Goal: Task Accomplishment & Management: Use online tool/utility

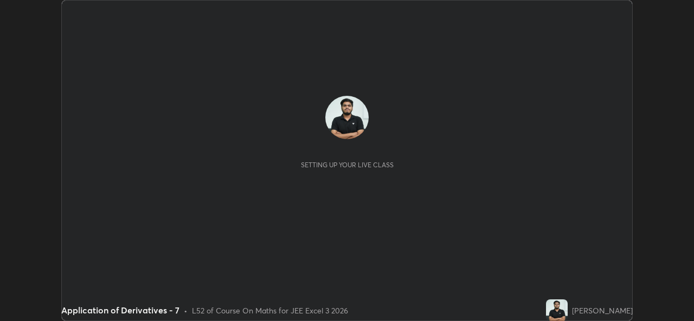
scroll to position [321, 693]
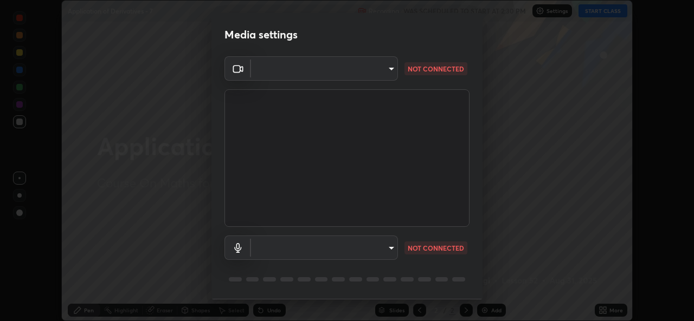
type input "a1b2d07a0d359bdce2feaa2af0cf5b47e3723935fd81a365c9f67d478f2ffc43"
type input "49b0a6df07a429b4aa0e143735b31e2a272de4ae34d33bd193cbc4de7c554cfd"
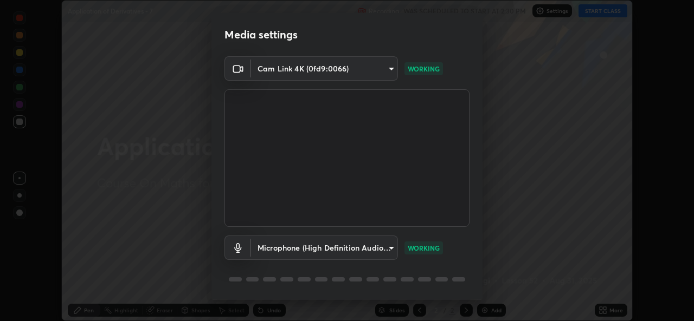
click at [365, 69] on body "Erase all Application of Derivatives - 7 Recording WAS SCHEDULED TO START AT 2:…" at bounding box center [347, 160] width 694 height 321
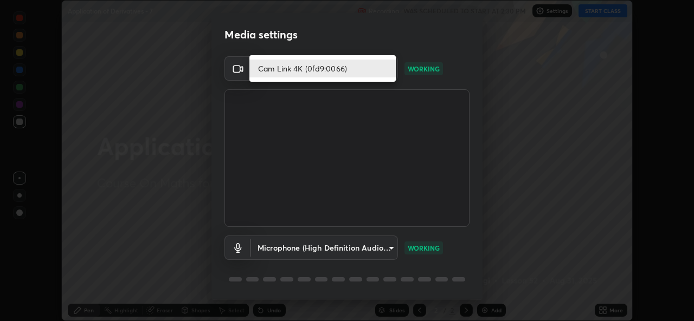
click at [320, 68] on li "Cam Link 4K (0fd9:0066)" at bounding box center [322, 69] width 146 height 18
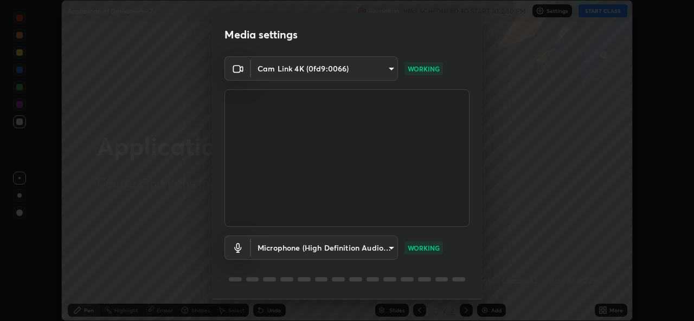
scroll to position [34, 0]
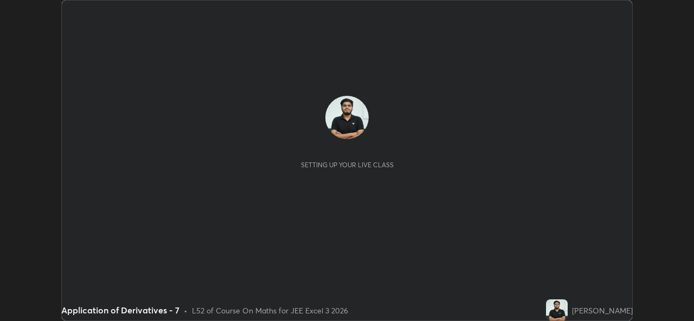
scroll to position [321, 693]
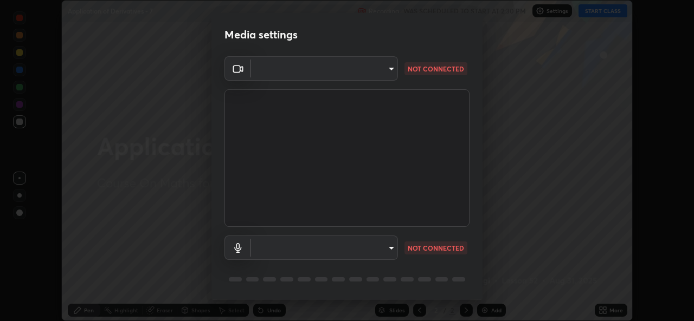
type input "a1b2d07a0d359bdce2feaa2af0cf5b47e3723935fd81a365c9f67d478f2ffc43"
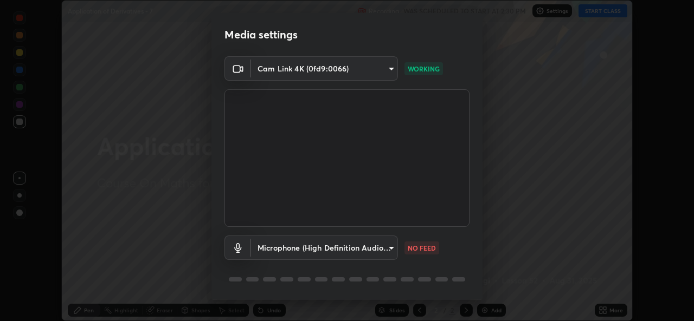
click at [388, 249] on body "Erase all Application of Derivatives - 7 Recording WAS SCHEDULED TO START AT 2:…" at bounding box center [347, 160] width 694 height 321
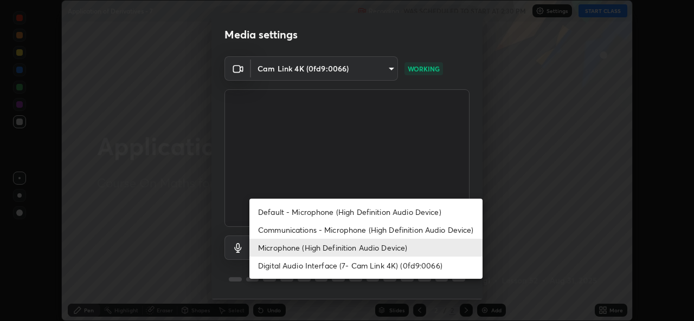
click at [314, 233] on li "Communications - Microphone (High Definition Audio Device)" at bounding box center [365, 230] width 233 height 18
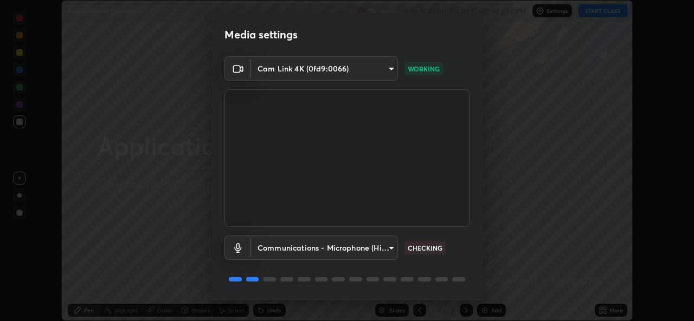
click at [338, 249] on body "Erase all Application of Derivatives - 7 Recording WAS SCHEDULED TO START AT 2:…" at bounding box center [347, 160] width 694 height 321
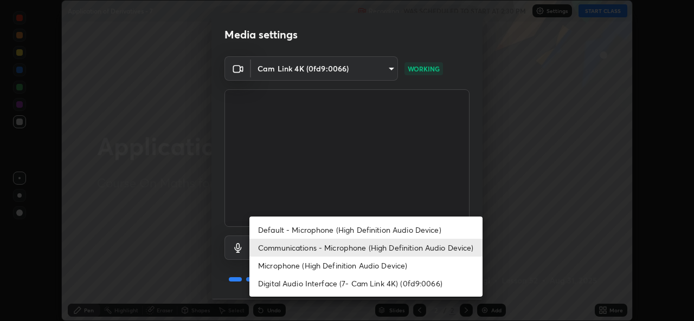
click at [312, 267] on li "Microphone (High Definition Audio Device)" at bounding box center [365, 266] width 233 height 18
type input "49b0a6df07a429b4aa0e143735b31e2a272de4ae34d33bd193cbc4de7c554cfd"
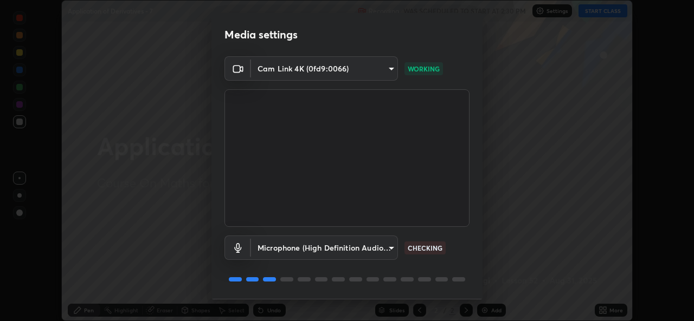
scroll to position [34, 0]
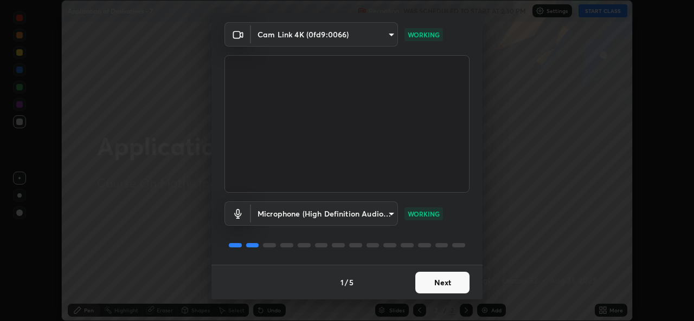
click at [441, 289] on button "Next" at bounding box center [442, 283] width 54 height 22
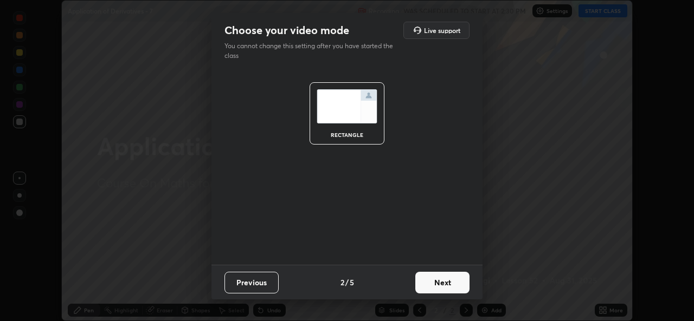
scroll to position [0, 0]
click at [443, 287] on button "Next" at bounding box center [442, 283] width 54 height 22
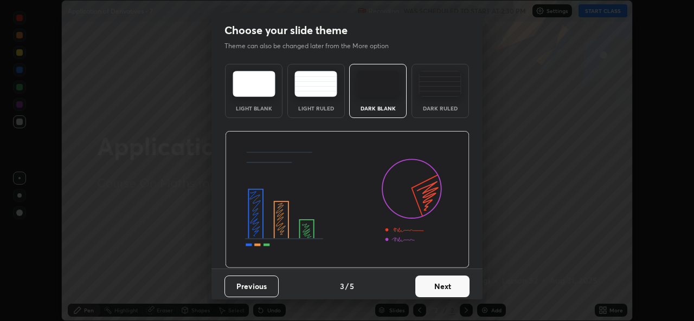
click at [444, 288] on button "Next" at bounding box center [442, 287] width 54 height 22
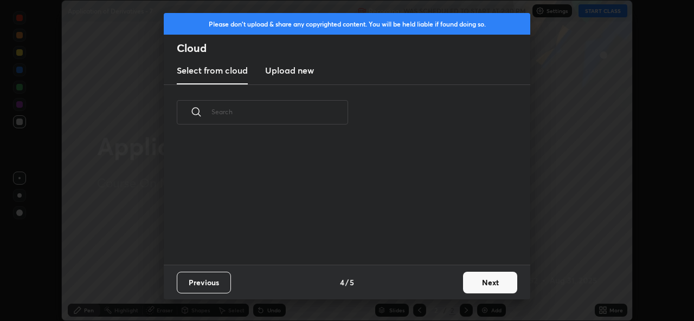
scroll to position [125, 348]
click at [475, 283] on button "Next" at bounding box center [490, 283] width 54 height 22
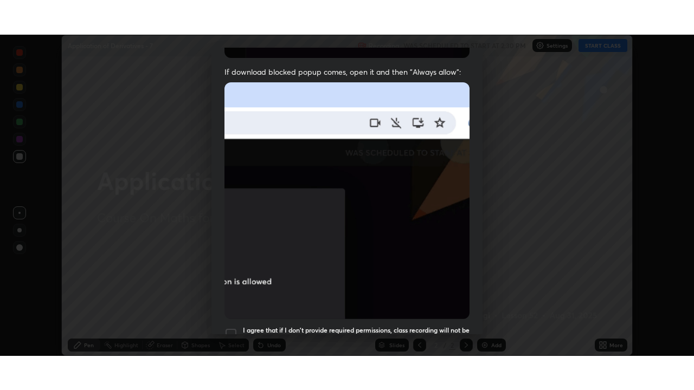
scroll to position [255, 0]
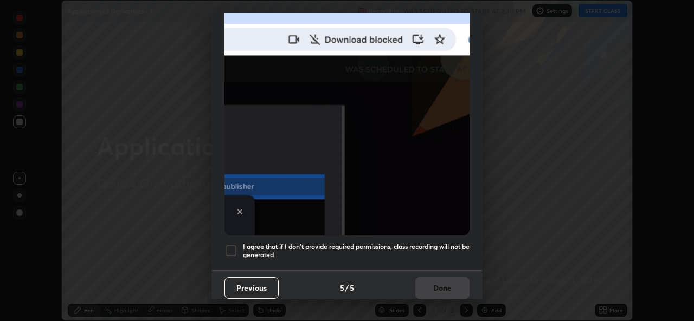
click at [232, 244] on div at bounding box center [230, 250] width 13 height 13
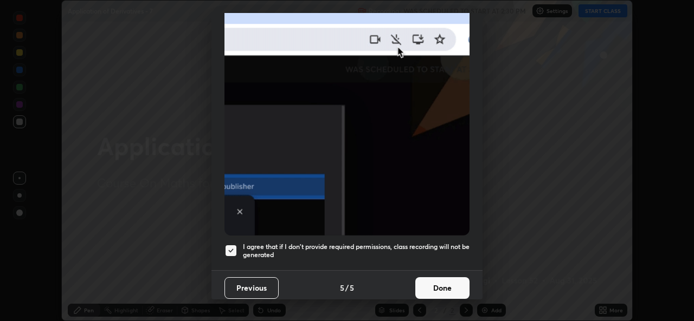
click at [436, 283] on button "Done" at bounding box center [442, 288] width 54 height 22
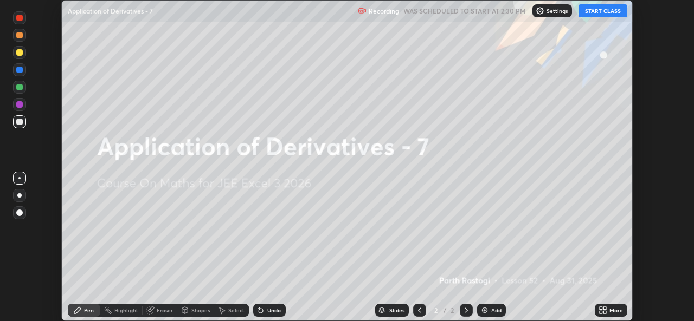
click at [598, 14] on button "START CLASS" at bounding box center [602, 10] width 49 height 13
click at [610, 316] on div "More" at bounding box center [610, 310] width 33 height 13
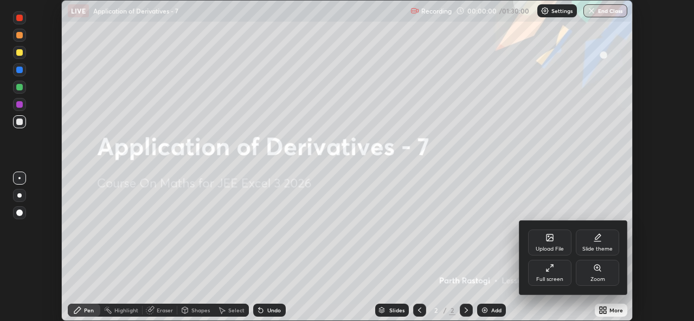
click at [547, 274] on div "Full screen" at bounding box center [549, 273] width 43 height 26
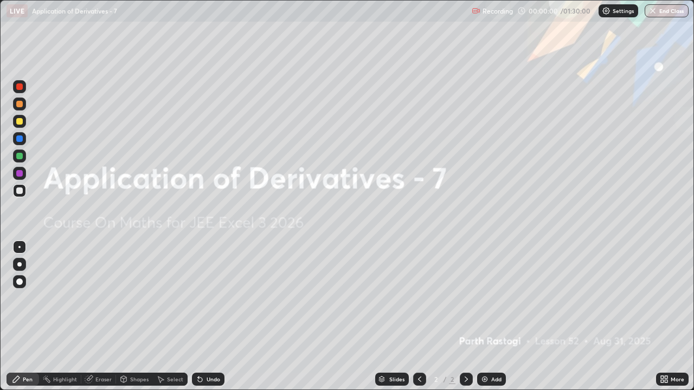
scroll to position [390, 694]
click at [491, 321] on div "Add" at bounding box center [496, 379] width 10 height 5
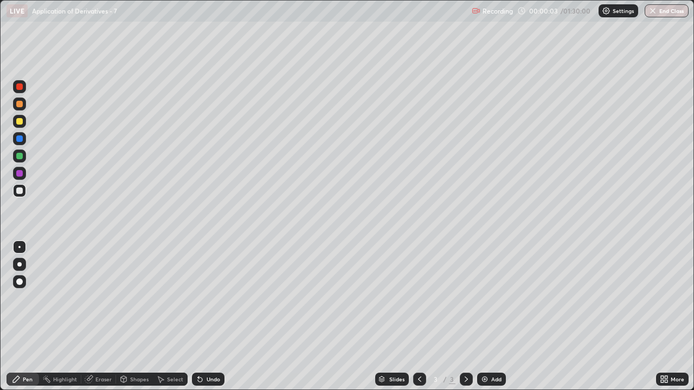
click at [22, 269] on div at bounding box center [19, 264] width 13 height 13
click at [19, 157] on div at bounding box center [19, 156] width 7 height 7
click at [22, 120] on div at bounding box center [19, 121] width 7 height 7
click at [213, 321] on div "Undo" at bounding box center [213, 379] width 14 height 5
click at [20, 195] on div at bounding box center [19, 190] width 13 height 13
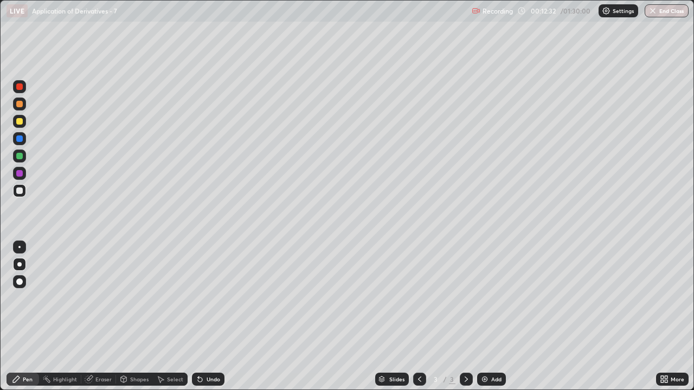
click at [98, 321] on div "Eraser" at bounding box center [103, 379] width 16 height 5
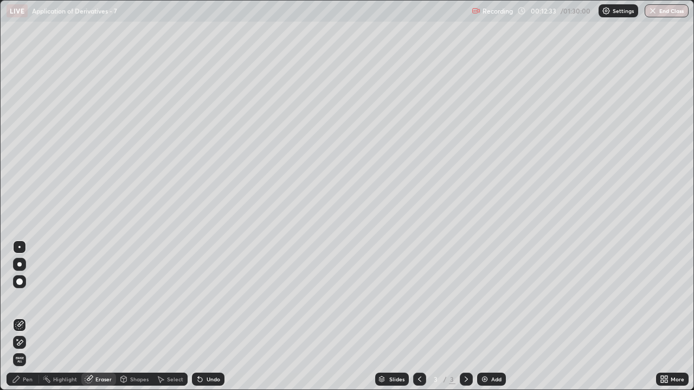
click at [17, 321] on icon at bounding box center [20, 342] width 6 height 5
click at [22, 321] on div "Pen" at bounding box center [23, 379] width 33 height 13
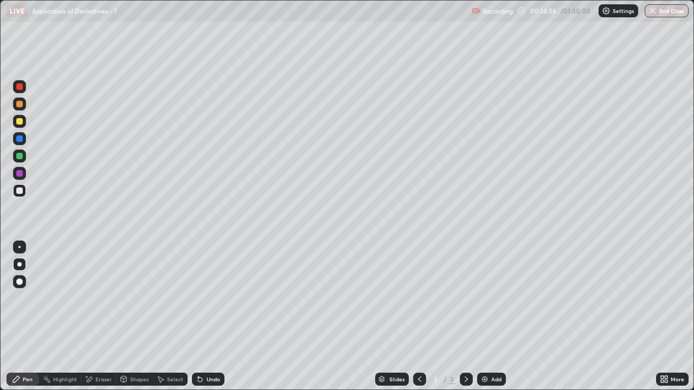
click at [205, 321] on div "Undo" at bounding box center [208, 379] width 33 height 13
click at [208, 321] on div "Undo" at bounding box center [208, 379] width 33 height 13
click at [208, 321] on div "Undo" at bounding box center [213, 379] width 14 height 5
click at [211, 321] on div "Undo" at bounding box center [208, 379] width 33 height 13
click at [210, 321] on div "Undo" at bounding box center [213, 379] width 14 height 5
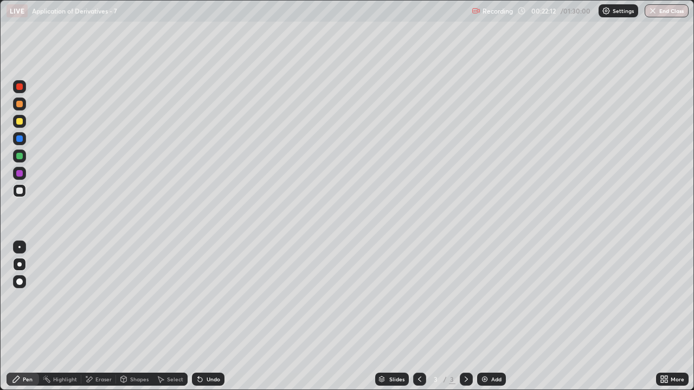
click at [212, 321] on div "Undo" at bounding box center [213, 379] width 14 height 5
click at [99, 321] on div "Eraser" at bounding box center [103, 379] width 16 height 5
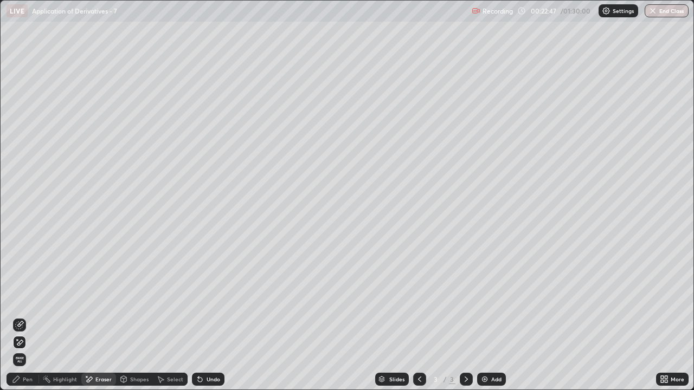
click at [20, 321] on icon at bounding box center [16, 379] width 9 height 9
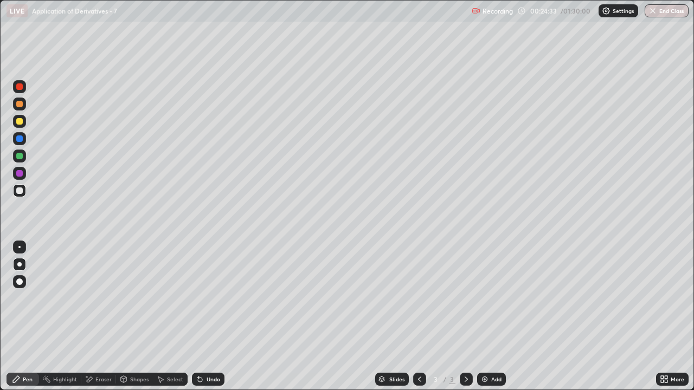
click at [493, 321] on div "Add" at bounding box center [496, 379] width 10 height 5
click at [18, 155] on div at bounding box center [19, 156] width 7 height 7
click at [211, 321] on div "Undo" at bounding box center [213, 379] width 14 height 5
click at [215, 321] on div "Undo" at bounding box center [213, 379] width 14 height 5
click at [22, 124] on div at bounding box center [19, 121] width 7 height 7
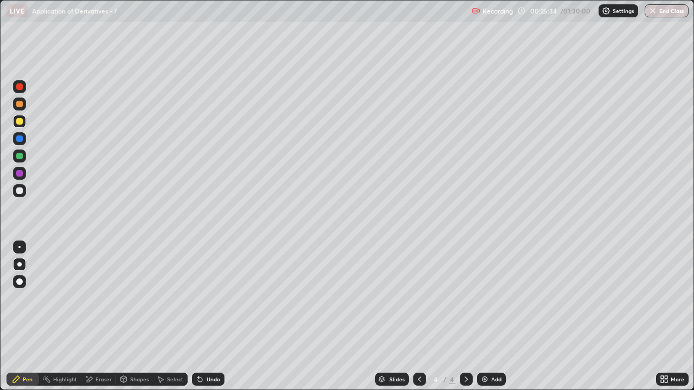
click at [212, 321] on div "Undo" at bounding box center [208, 379] width 33 height 13
click at [206, 321] on div "Undo" at bounding box center [208, 379] width 33 height 13
click at [16, 196] on div at bounding box center [19, 190] width 13 height 13
click at [134, 321] on div "Shapes" at bounding box center [139, 379] width 18 height 5
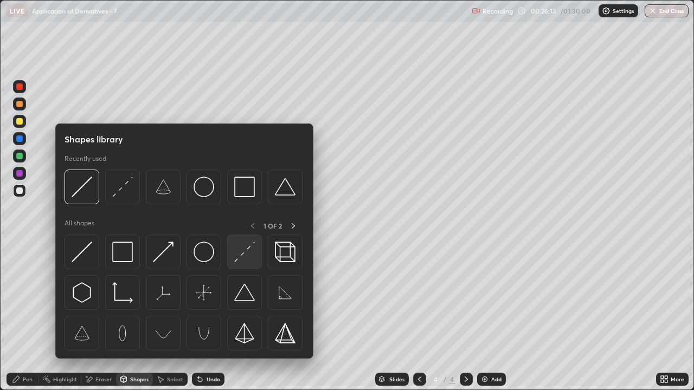
click at [248, 255] on img at bounding box center [244, 252] width 21 height 21
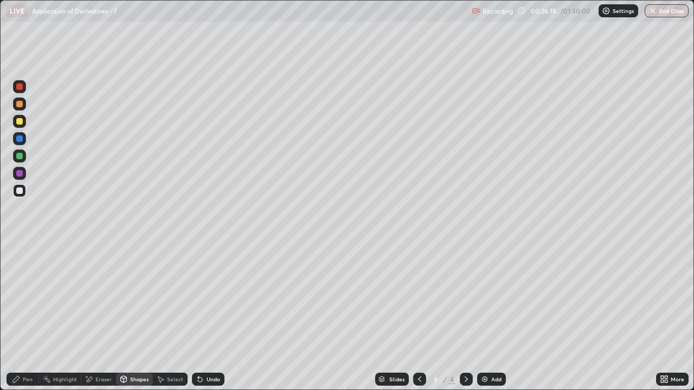
click at [20, 321] on div "Pen" at bounding box center [23, 379] width 33 height 13
click at [135, 321] on div "Shapes" at bounding box center [139, 379] width 18 height 5
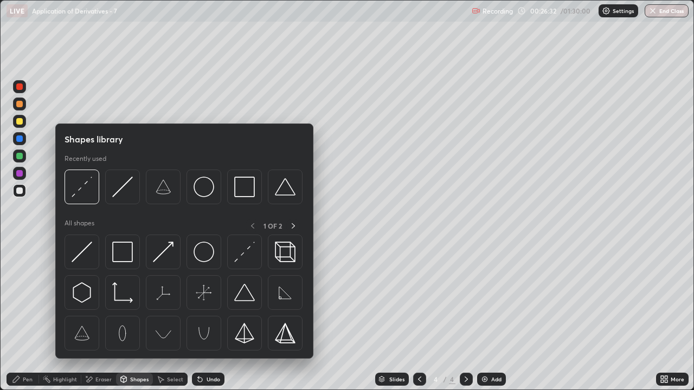
click at [21, 321] on div "Pen" at bounding box center [23, 379] width 33 height 13
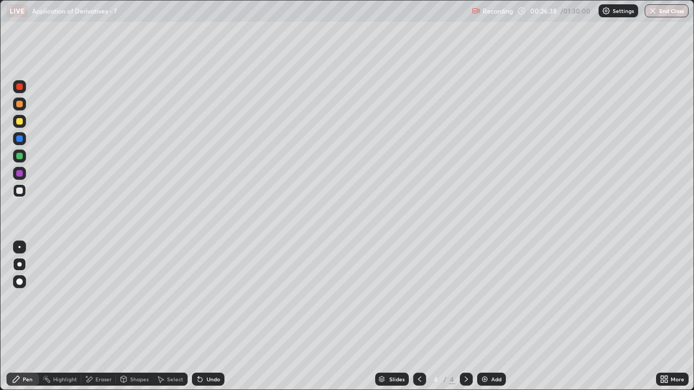
click at [138, 321] on div "Shapes" at bounding box center [134, 379] width 37 height 13
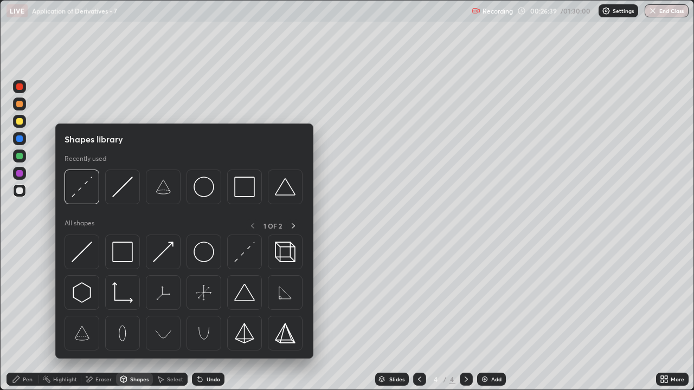
click at [249, 249] on img at bounding box center [244, 252] width 21 height 21
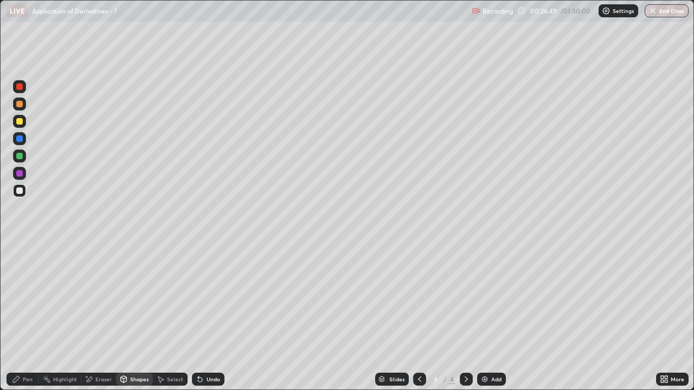
click at [132, 321] on div "Shapes" at bounding box center [139, 379] width 18 height 5
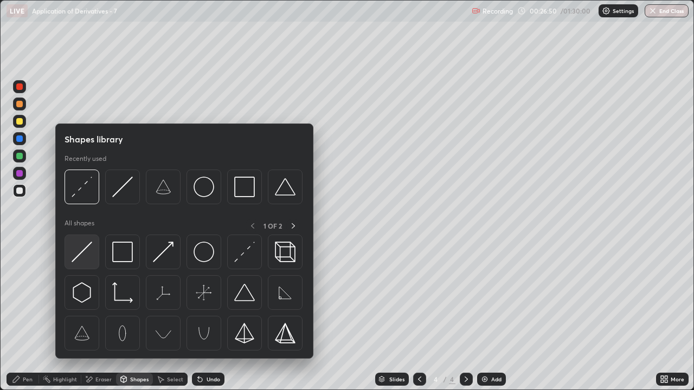
click at [83, 252] on img at bounding box center [82, 252] width 21 height 21
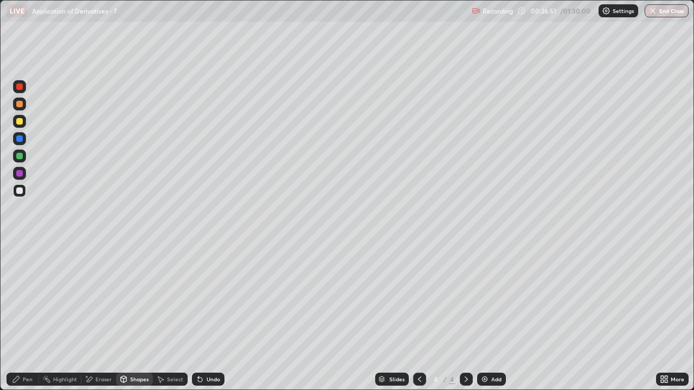
click at [20, 122] on div at bounding box center [19, 121] width 7 height 7
click at [18, 105] on div at bounding box center [19, 104] width 7 height 7
click at [27, 321] on div "Pen" at bounding box center [23, 379] width 33 height 13
click at [19, 154] on div at bounding box center [19, 156] width 7 height 7
click at [134, 321] on div "Shapes" at bounding box center [139, 379] width 18 height 5
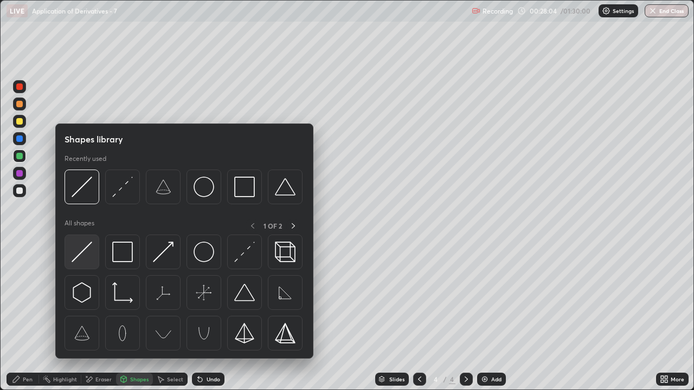
click at [85, 252] on img at bounding box center [82, 252] width 21 height 21
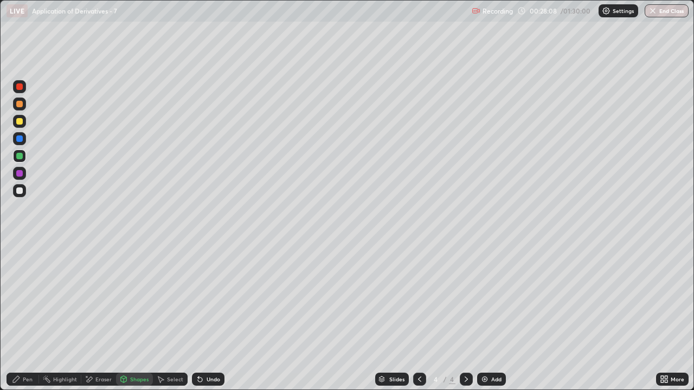
click at [207, 321] on div "Undo" at bounding box center [213, 379] width 14 height 5
click at [209, 321] on div "Undo" at bounding box center [208, 379] width 33 height 13
click at [213, 321] on div "Undo" at bounding box center [208, 379] width 33 height 13
click at [212, 321] on div "Undo" at bounding box center [208, 379] width 33 height 13
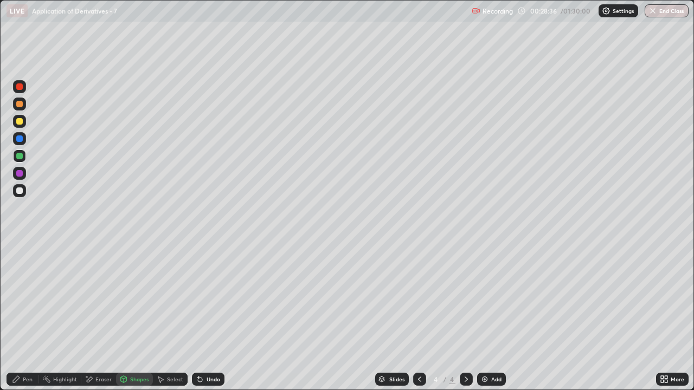
click at [213, 321] on div "Undo" at bounding box center [208, 379] width 33 height 13
click at [27, 321] on div "Pen" at bounding box center [23, 379] width 33 height 13
click at [19, 109] on div at bounding box center [19, 104] width 13 height 13
click at [93, 321] on icon at bounding box center [89, 379] width 9 height 9
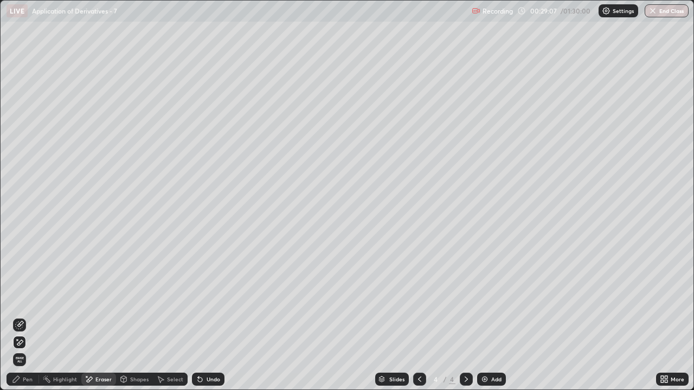
click at [23, 321] on div "Pen" at bounding box center [23, 379] width 33 height 13
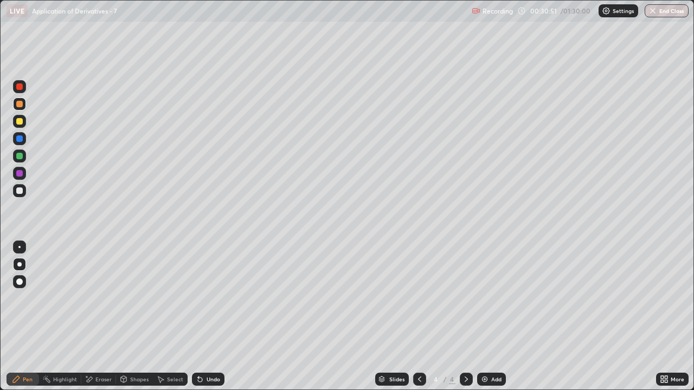
click at [495, 321] on div "Add" at bounding box center [496, 379] width 10 height 5
click at [419, 321] on icon at bounding box center [419, 379] width 9 height 9
click at [464, 321] on div at bounding box center [465, 379] width 13 height 13
click at [18, 188] on div at bounding box center [19, 190] width 7 height 7
click at [213, 321] on div "Undo" at bounding box center [213, 379] width 14 height 5
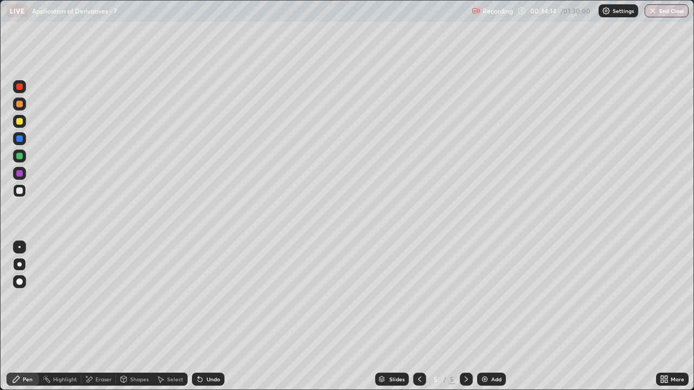
click at [100, 321] on div "Eraser" at bounding box center [98, 379] width 35 height 13
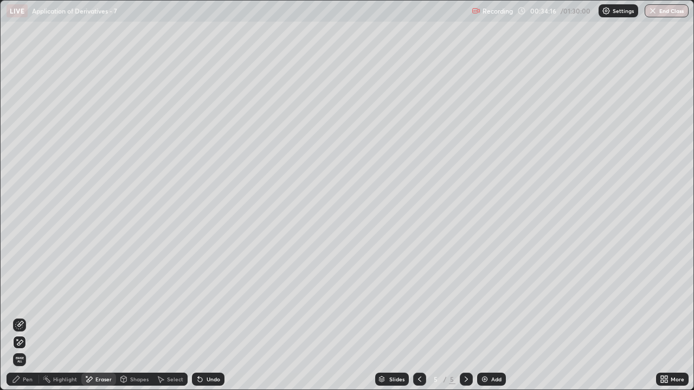
click at [21, 321] on div "Pen" at bounding box center [23, 379] width 33 height 13
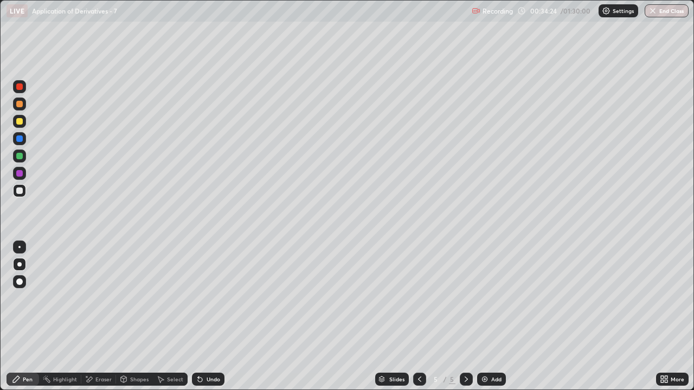
click at [212, 321] on div "Undo" at bounding box center [213, 379] width 14 height 5
click at [424, 321] on div at bounding box center [419, 379] width 13 height 13
click at [465, 321] on icon at bounding box center [466, 379] width 9 height 9
click at [494, 321] on div "Add" at bounding box center [496, 379] width 10 height 5
click at [20, 158] on div at bounding box center [19, 156] width 7 height 7
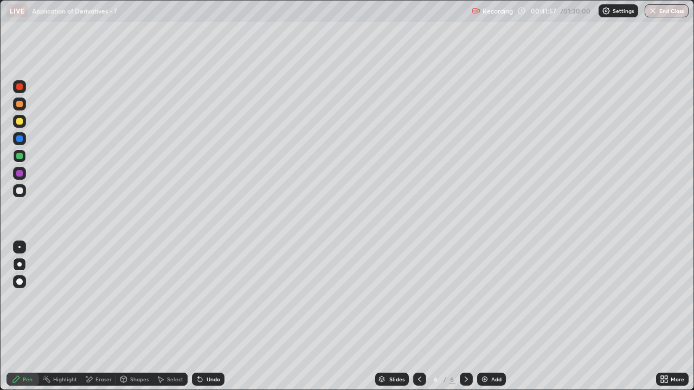
click at [418, 321] on icon at bounding box center [419, 379] width 3 height 5
click at [467, 321] on div at bounding box center [465, 379] width 13 height 13
click at [21, 187] on div at bounding box center [19, 190] width 7 height 7
click at [203, 321] on div "Undo" at bounding box center [208, 379] width 33 height 13
click at [493, 321] on div "Add" at bounding box center [496, 379] width 10 height 5
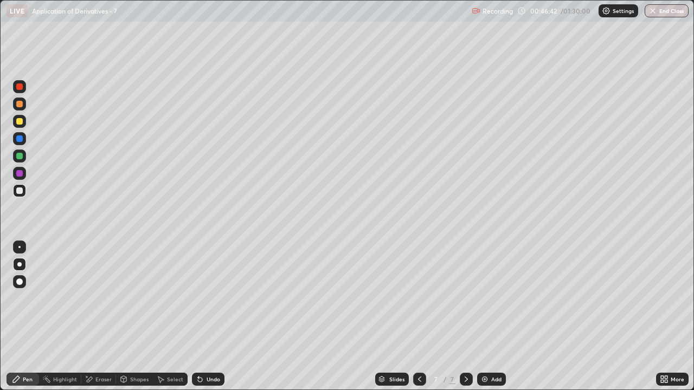
click at [20, 154] on div at bounding box center [19, 156] width 7 height 7
click at [210, 321] on div "Undo" at bounding box center [213, 379] width 14 height 5
click at [20, 192] on div at bounding box center [19, 190] width 7 height 7
click at [215, 321] on div "Undo" at bounding box center [208, 379] width 33 height 13
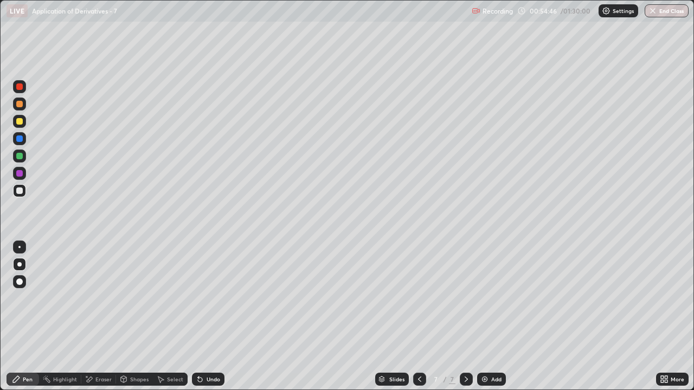
click at [209, 321] on div "Undo" at bounding box center [213, 379] width 14 height 5
click at [212, 321] on div "Undo" at bounding box center [213, 379] width 14 height 5
click at [213, 321] on div "Undo" at bounding box center [208, 379] width 33 height 13
click at [210, 321] on div "Undo" at bounding box center [213, 379] width 14 height 5
click at [213, 321] on div "Undo" at bounding box center [208, 379] width 33 height 13
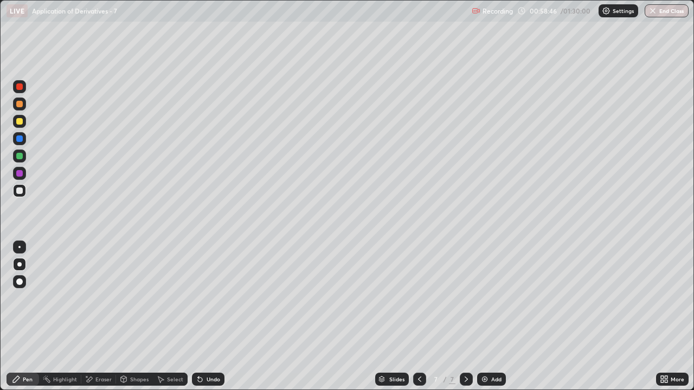
click at [210, 321] on div "Undo" at bounding box center [213, 379] width 14 height 5
click at [21, 126] on div at bounding box center [19, 121] width 13 height 13
click at [101, 321] on div "Eraser" at bounding box center [98, 379] width 35 height 13
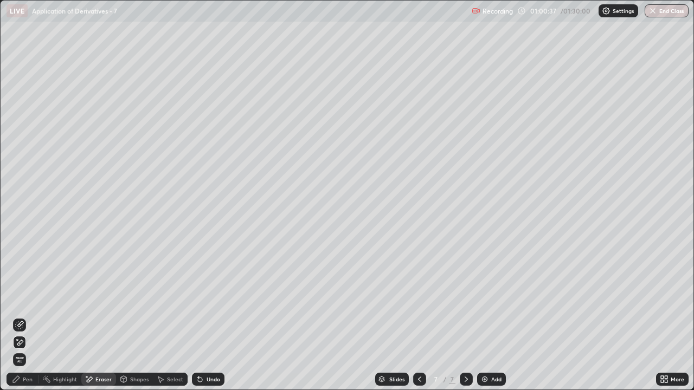
click at [23, 321] on div "Pen" at bounding box center [23, 379] width 33 height 13
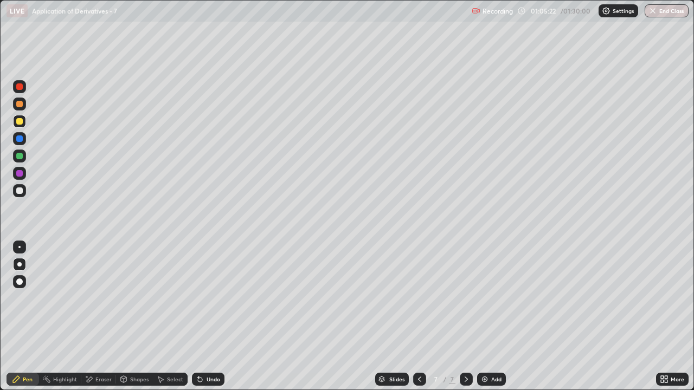
click at [496, 321] on div "Add" at bounding box center [491, 379] width 29 height 13
click at [22, 155] on div at bounding box center [19, 156] width 7 height 7
click at [212, 321] on div "Undo" at bounding box center [208, 379] width 33 height 13
click at [210, 321] on div "Undo" at bounding box center [208, 379] width 33 height 13
click at [204, 321] on div "Undo" at bounding box center [208, 379] width 33 height 13
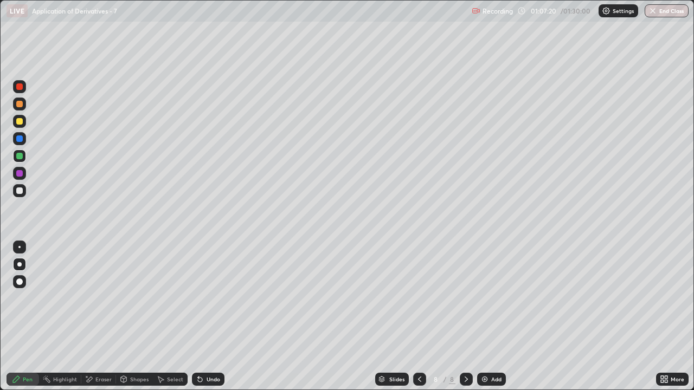
click at [203, 321] on div "Undo" at bounding box center [208, 379] width 33 height 13
click at [18, 195] on div at bounding box center [19, 190] width 13 height 13
click at [211, 321] on div "Undo" at bounding box center [213, 379] width 14 height 5
click at [214, 321] on div "Undo" at bounding box center [213, 379] width 14 height 5
click at [21, 159] on div at bounding box center [19, 156] width 7 height 7
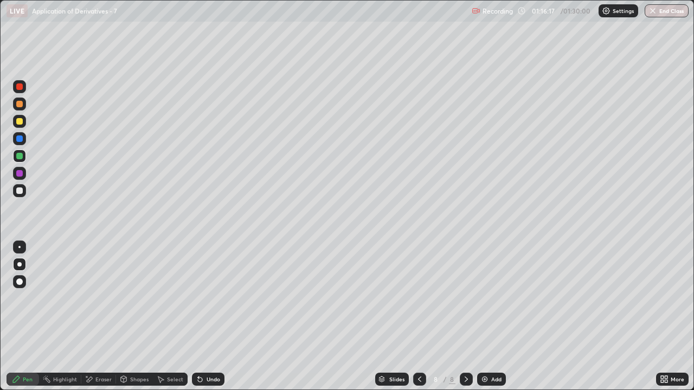
click at [495, 321] on div "Add" at bounding box center [496, 379] width 10 height 5
click at [20, 156] on div at bounding box center [19, 156] width 7 height 7
click at [213, 321] on div "Undo" at bounding box center [208, 379] width 33 height 13
click at [208, 321] on div "Undo" at bounding box center [213, 379] width 14 height 5
click at [18, 192] on div at bounding box center [19, 190] width 7 height 7
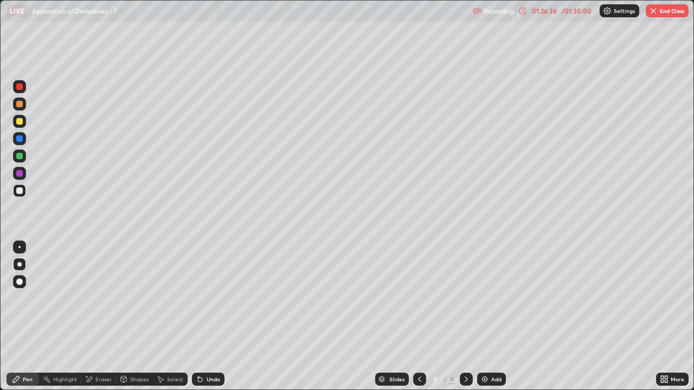
click at [211, 321] on div "Undo" at bounding box center [208, 379] width 33 height 13
click at [663, 10] on button "End Class" at bounding box center [666, 10] width 43 height 13
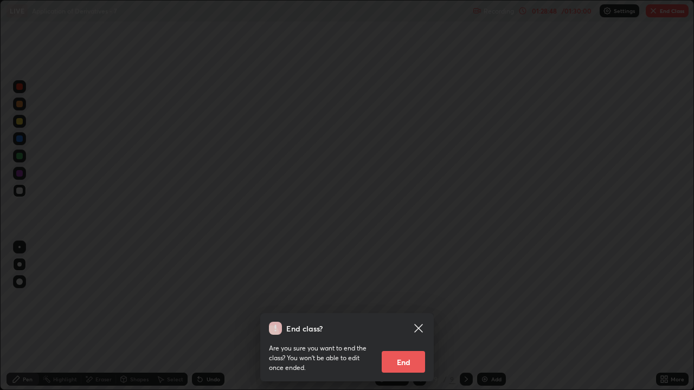
click at [412, 321] on button "End" at bounding box center [402, 362] width 43 height 22
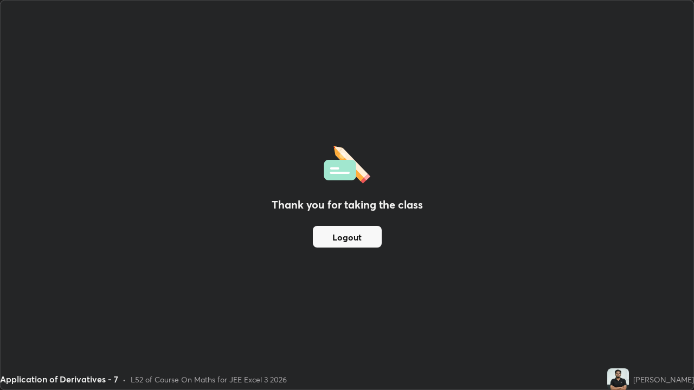
click at [358, 234] on button "Logout" at bounding box center [347, 237] width 69 height 22
